Goal: Task Accomplishment & Management: Complete application form

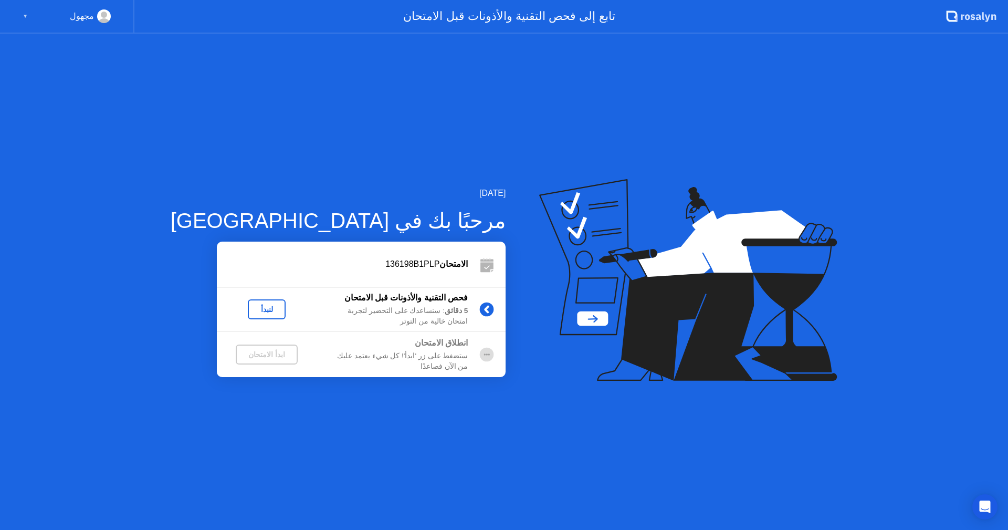
click at [347, 263] on div "الامتحان 136198B1PLP" at bounding box center [342, 264] width 251 height 13
click at [252, 313] on div "لنبدأ" at bounding box center [266, 309] width 29 height 8
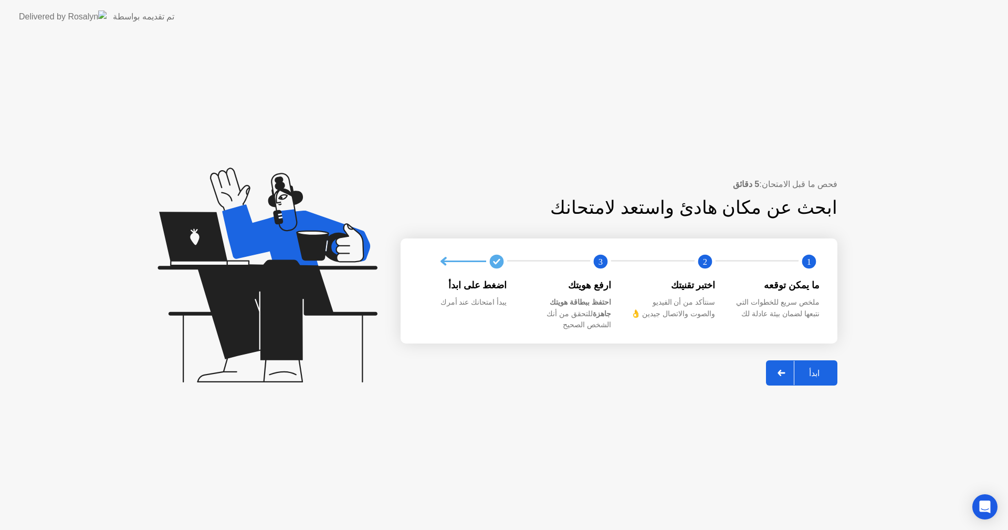
click at [804, 368] on div "ابدأ" at bounding box center [814, 373] width 40 height 10
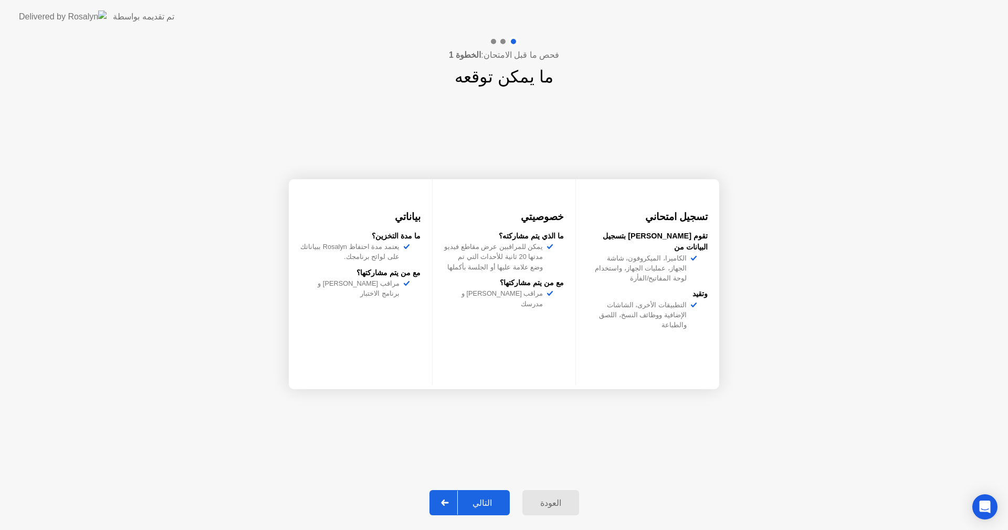
click at [247, 301] on div "فحص ما قبل الامتحان: الخطوة 1 ما يمكن توقعه تسجيل امتحاني تقوم [PERSON_NAME] بت…" at bounding box center [504, 282] width 1008 height 496
click at [473, 502] on div "التالي" at bounding box center [482, 503] width 49 height 10
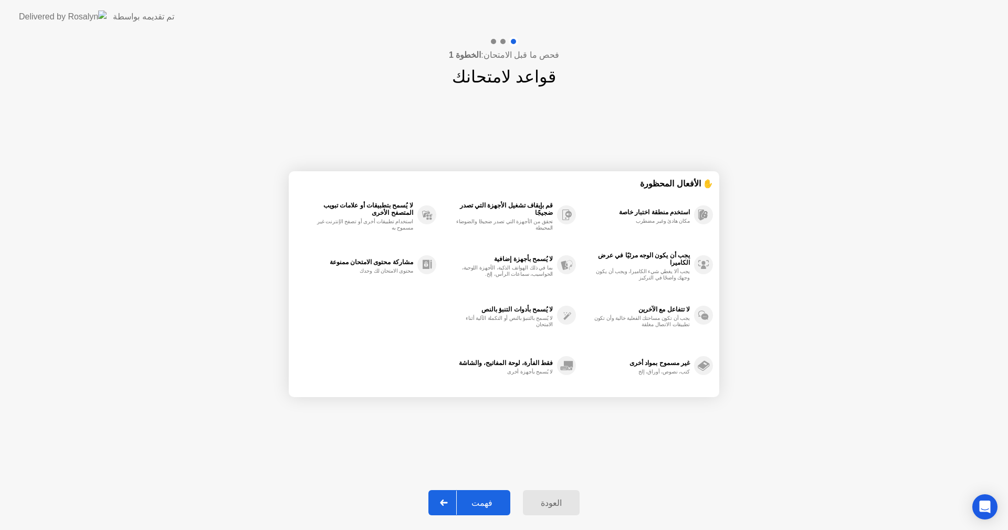
click at [473, 503] on div "فهمت" at bounding box center [482, 503] width 50 height 10
select select "**********"
select select "*******"
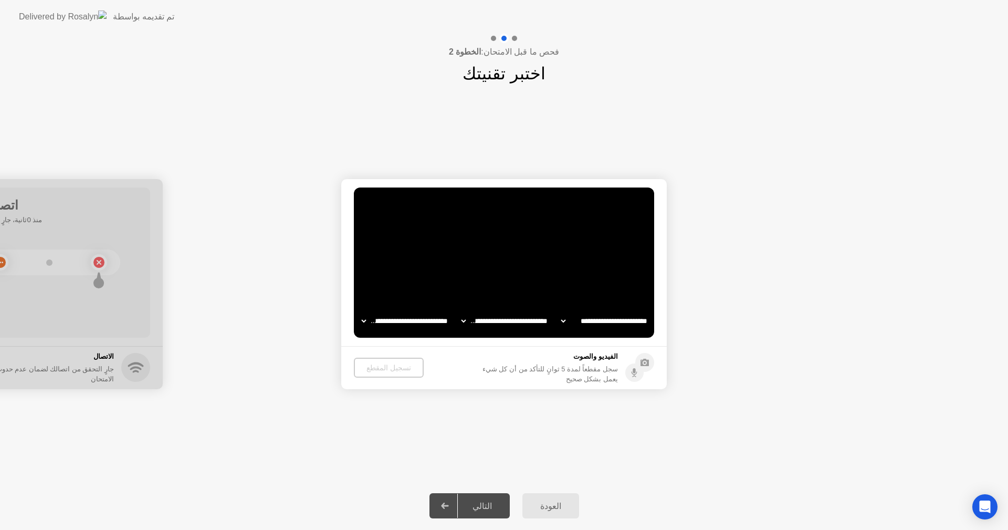
click at [481, 504] on div "التالي" at bounding box center [482, 506] width 49 height 10
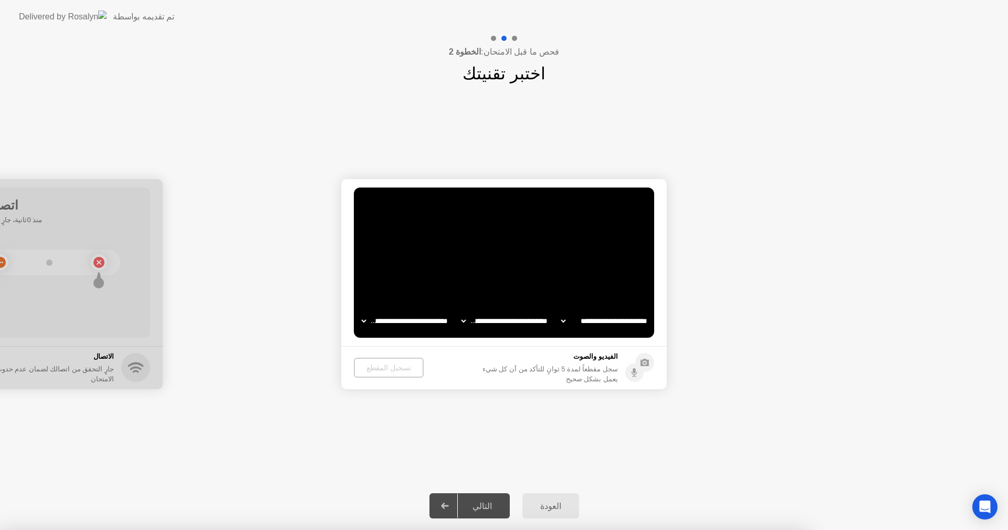
click at [844, 529] on div at bounding box center [504, 530] width 1008 height 0
click at [811, 529] on div at bounding box center [504, 530] width 1008 height 0
